Goal: Task Accomplishment & Management: Use online tool/utility

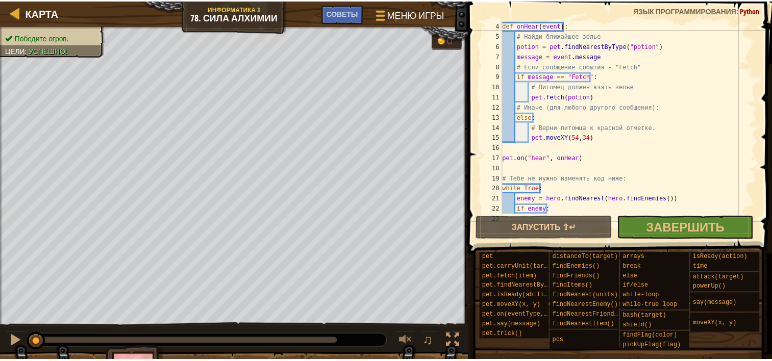
scroll to position [31, 0]
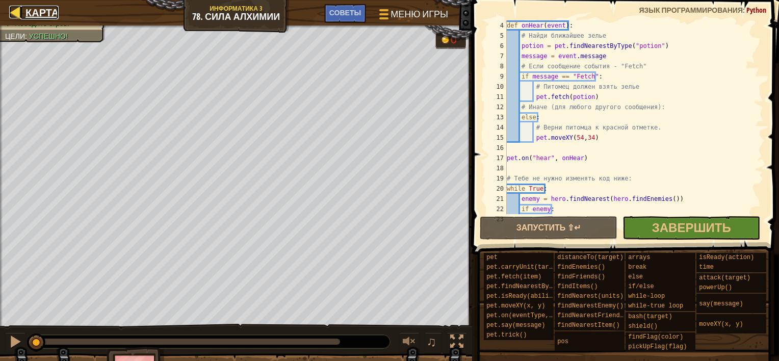
click at [15, 8] on div at bounding box center [15, 12] width 13 height 13
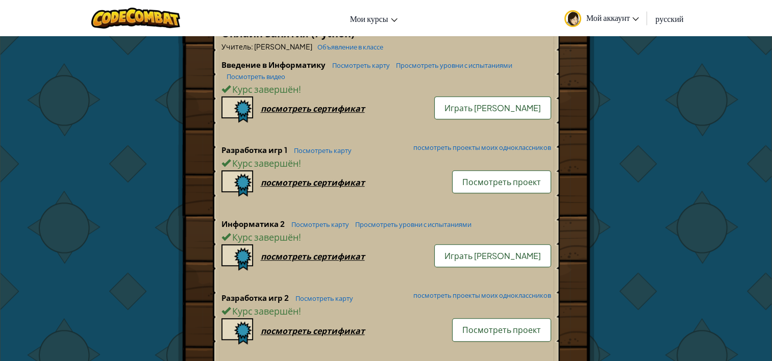
scroll to position [714, 0]
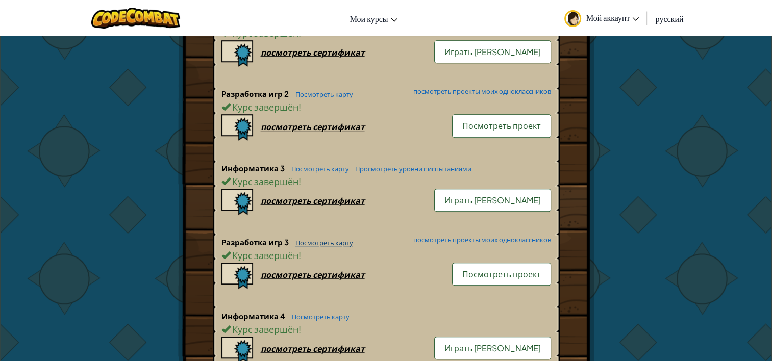
click at [319, 239] on link "Посмотреть карту" at bounding box center [321, 243] width 63 height 8
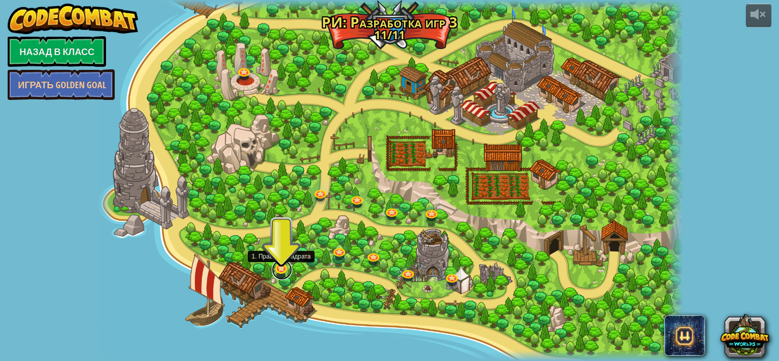
click at [280, 267] on link at bounding box center [282, 270] width 20 height 20
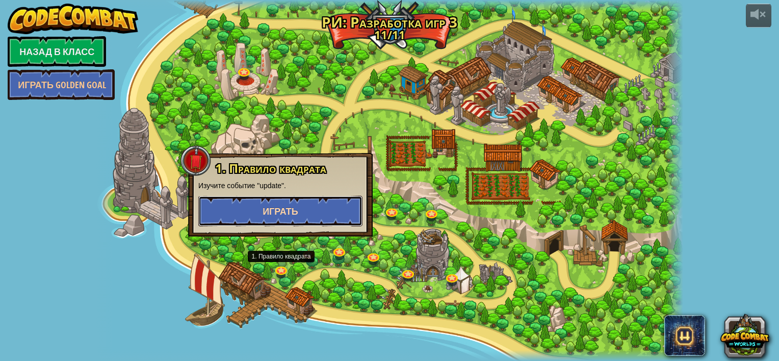
click at [301, 207] on button "Играть" at bounding box center [280, 211] width 164 height 31
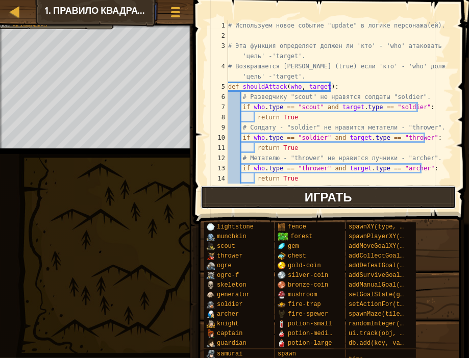
click at [375, 188] on button "Играть" at bounding box center [328, 197] width 256 height 23
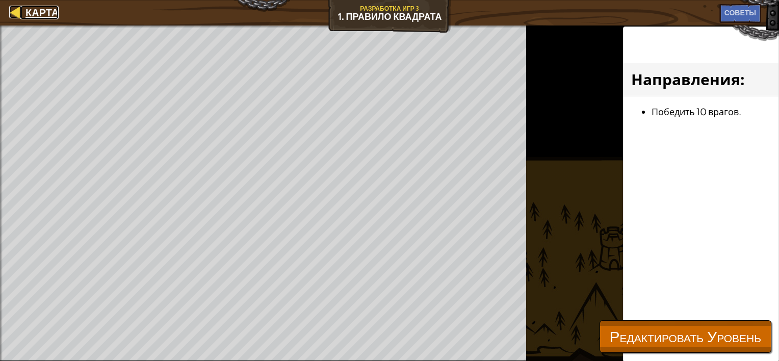
click at [36, 13] on span "Карта" at bounding box center [41, 13] width 33 height 14
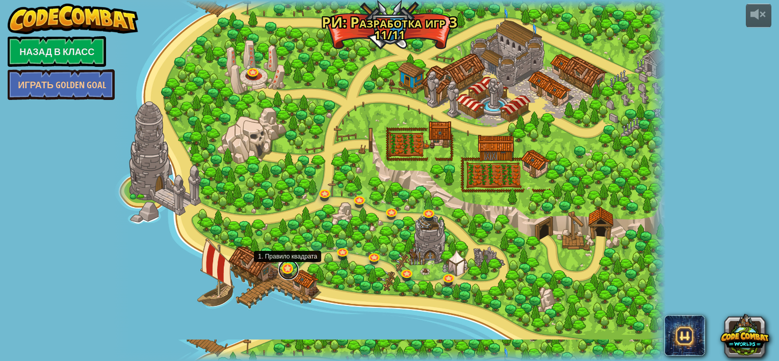
click at [289, 268] on link at bounding box center [288, 270] width 20 height 20
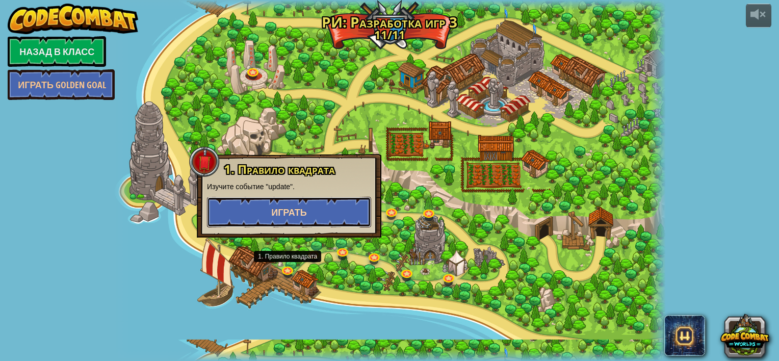
click at [291, 202] on button "Играть" at bounding box center [289, 212] width 164 height 31
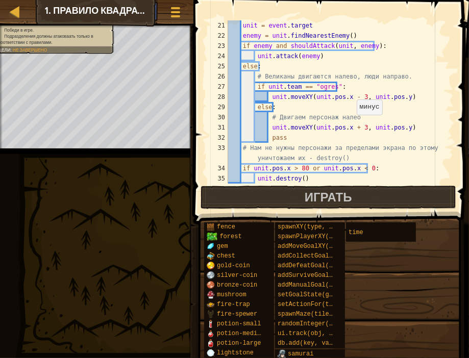
scroll to position [347, 0]
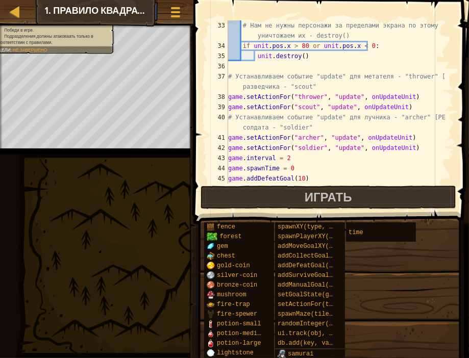
click at [407, 326] on div "fence forest gem chest gold-coin silver-coin bronze-coin mushroom fire-trap fir…" at bounding box center [332, 348] width 258 height 253
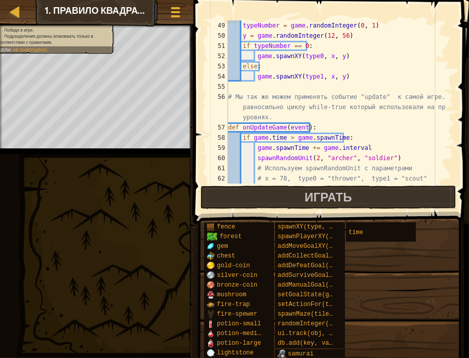
scroll to position [530, 0]
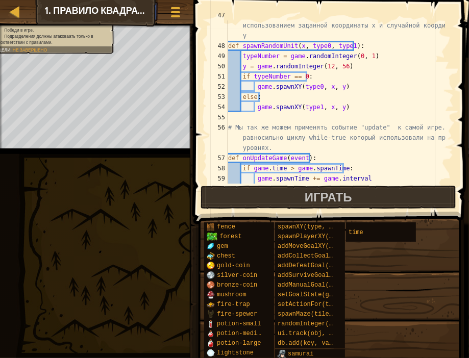
click at [429, 305] on div "fence forest gem chest gold-coin silver-coin bronze-coin mushroom fire-trap fir…" at bounding box center [332, 348] width 258 height 253
click at [429, 306] on div "fence forest gem chest gold-coin silver-coin bronze-coin mushroom fire-trap fir…" at bounding box center [332, 348] width 258 height 253
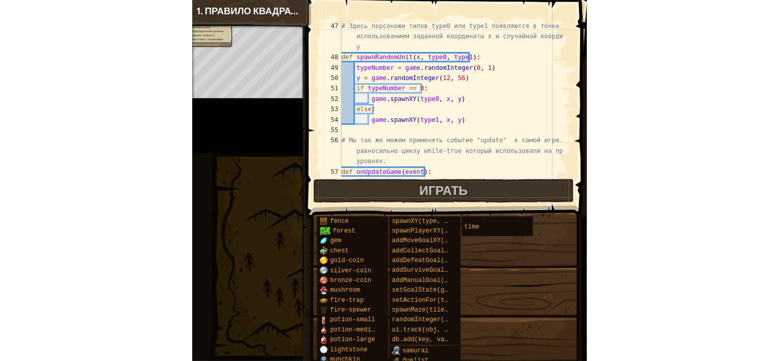
scroll to position [632, 0]
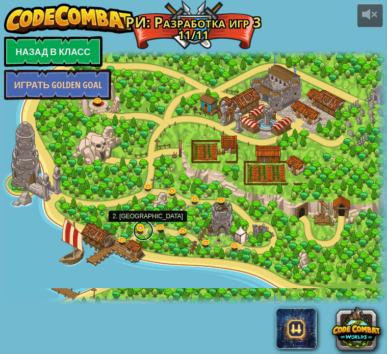
click at [141, 229] on link at bounding box center [143, 230] width 20 height 20
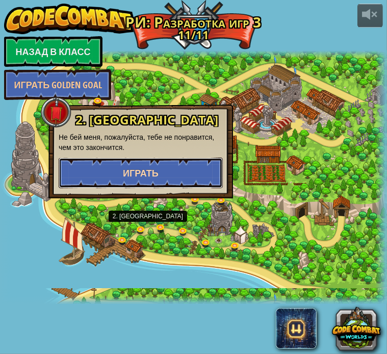
click at [132, 172] on span "Играть" at bounding box center [141, 173] width 36 height 13
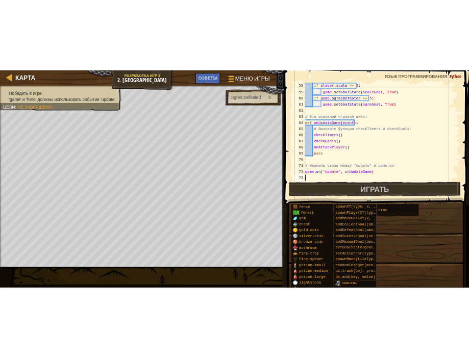
scroll to position [581, 0]
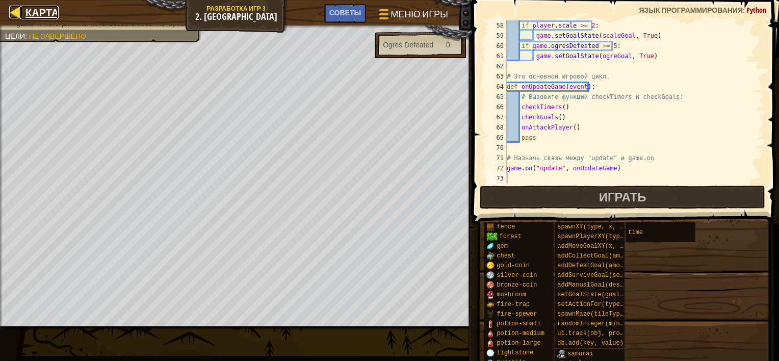
click at [18, 10] on div at bounding box center [15, 12] width 13 height 13
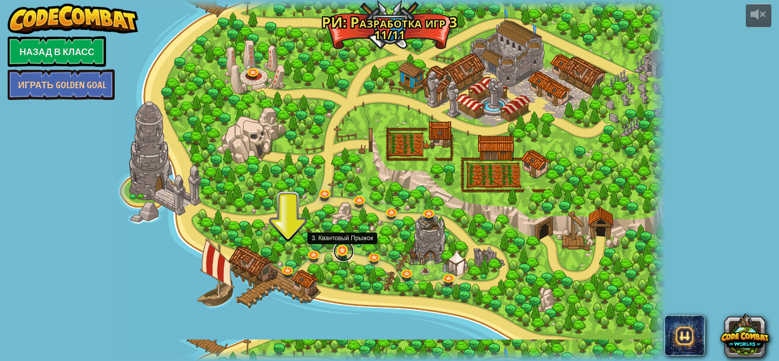
click at [343, 253] on link at bounding box center [344, 251] width 20 height 20
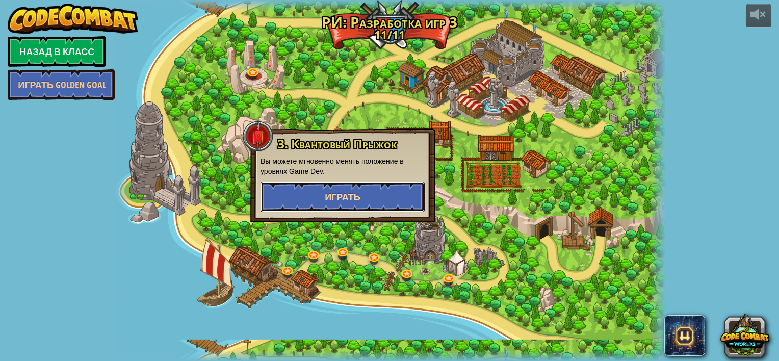
click at [345, 191] on span "Играть" at bounding box center [343, 197] width 36 height 13
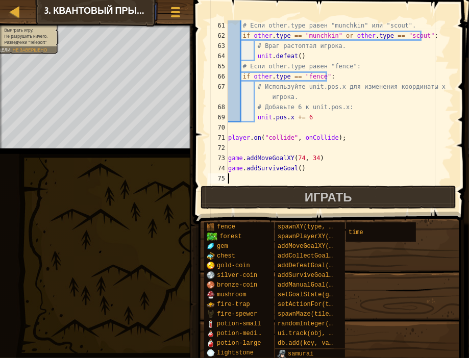
scroll to position [602, 0]
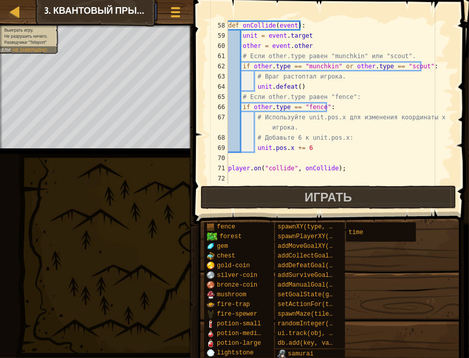
type textarea "if other.type == "munchkin" or other.type == "scout":"
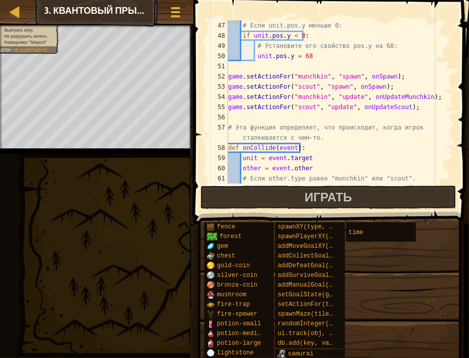
scroll to position [479, 0]
drag, startPoint x: 337, startPoint y: 101, endPoint x: 342, endPoint y: 118, distance: 17.7
